Goal: Navigation & Orientation: Find specific page/section

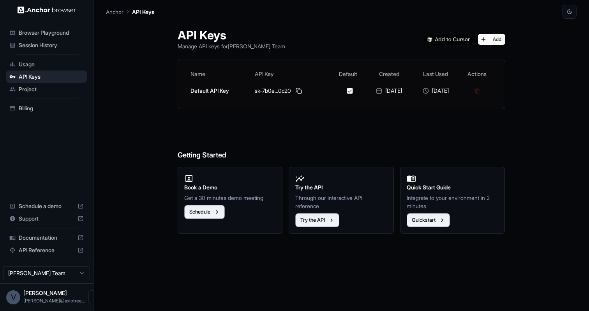
click at [40, 106] on span "Billing" at bounding box center [51, 108] width 65 height 8
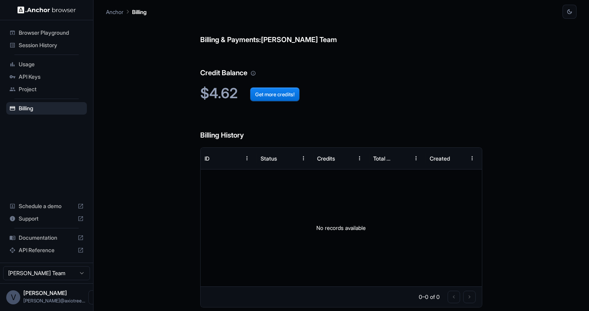
click at [28, 67] on span "Usage" at bounding box center [51, 64] width 65 height 8
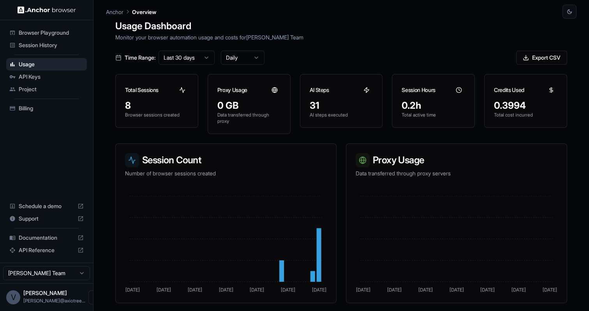
scroll to position [11, 0]
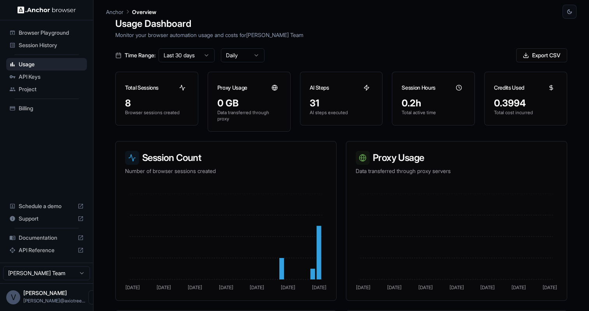
click at [47, 87] on span "Project" at bounding box center [51, 89] width 65 height 8
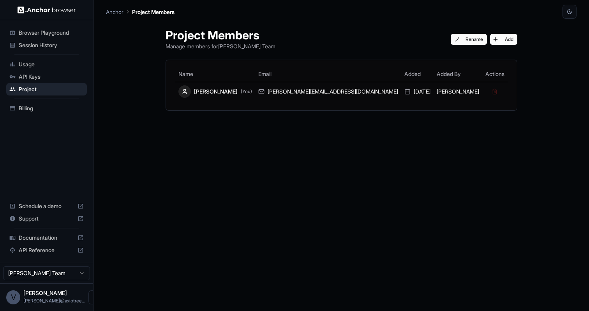
click at [47, 50] on div "Session History" at bounding box center [46, 45] width 81 height 12
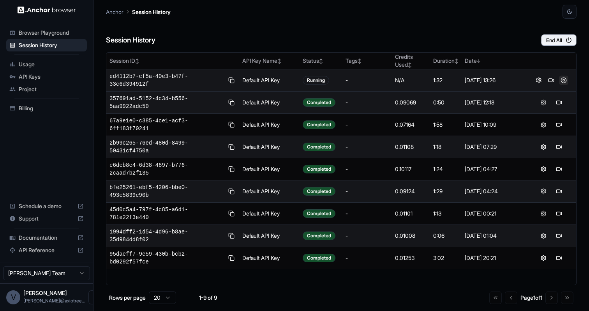
click at [561, 80] on button at bounding box center [563, 80] width 9 height 9
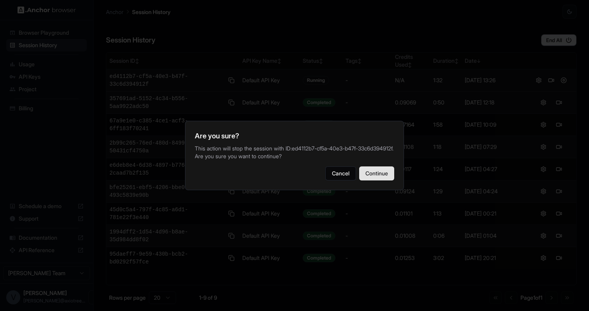
click at [370, 176] on button "Continue" at bounding box center [376, 173] width 35 height 14
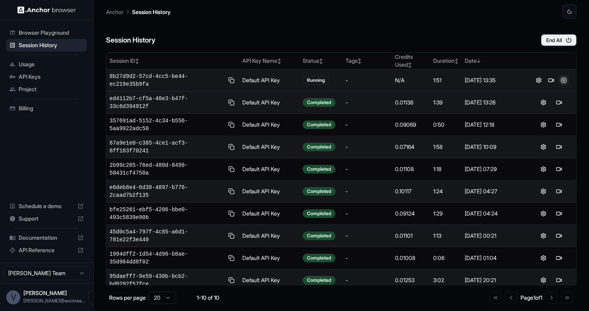
click at [566, 83] on button at bounding box center [563, 80] width 9 height 9
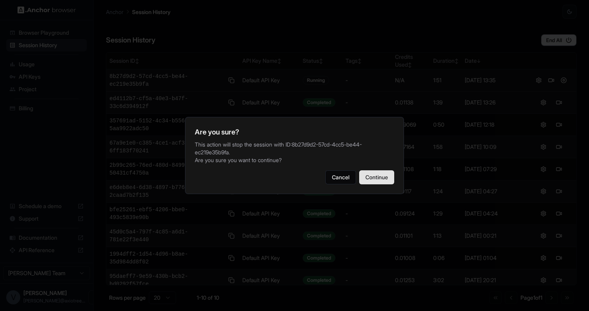
click at [376, 176] on button "Continue" at bounding box center [376, 177] width 35 height 14
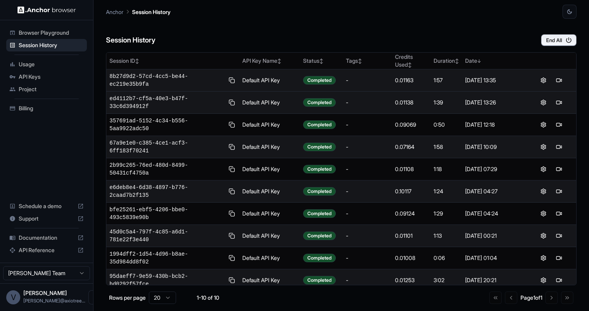
click at [35, 107] on span "Billing" at bounding box center [51, 108] width 65 height 8
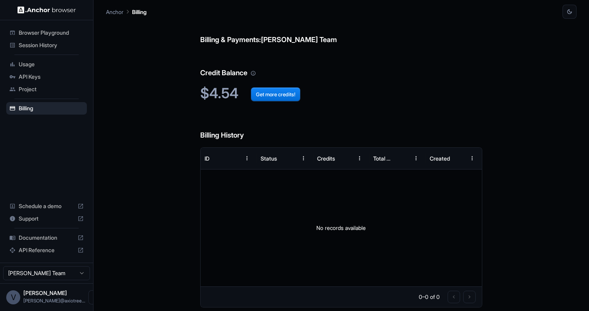
click at [29, 66] on span "Usage" at bounding box center [51, 64] width 65 height 8
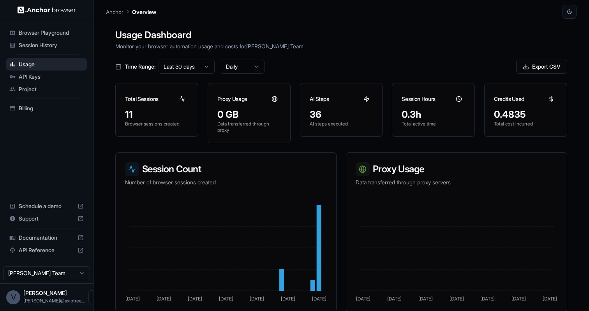
click at [35, 79] on span "API Keys" at bounding box center [51, 77] width 65 height 8
